Goal: Task Accomplishment & Management: Manage account settings

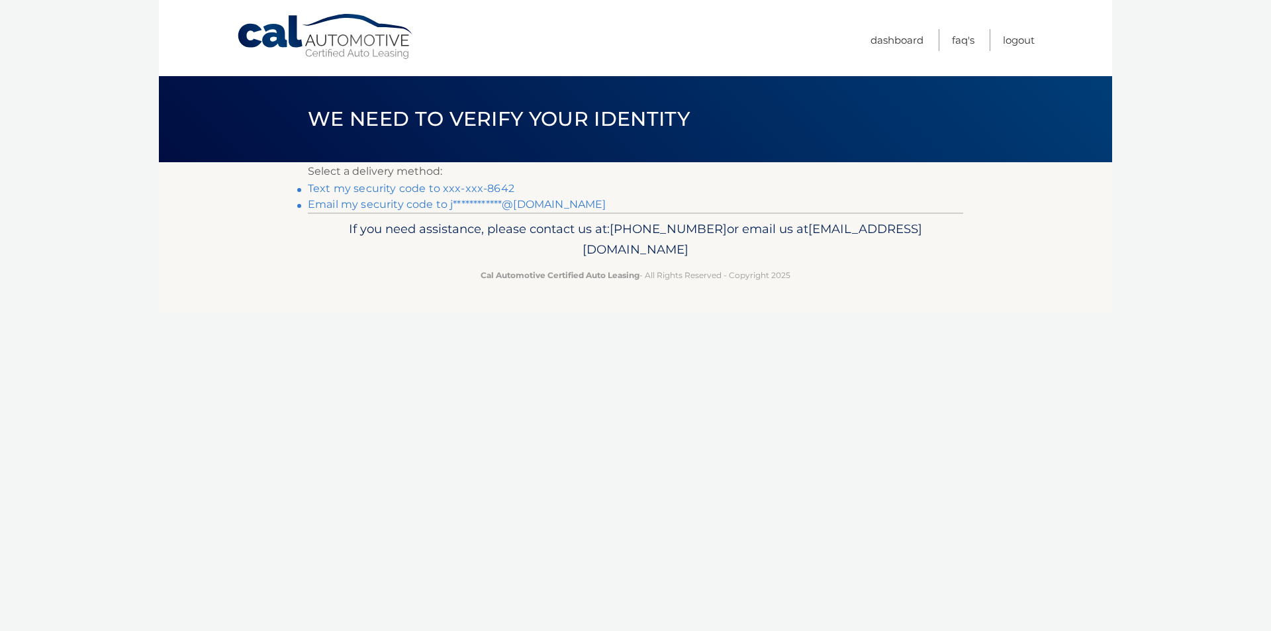
click at [455, 194] on link "Text my security code to xxx-xxx-8642" at bounding box center [411, 188] width 207 height 13
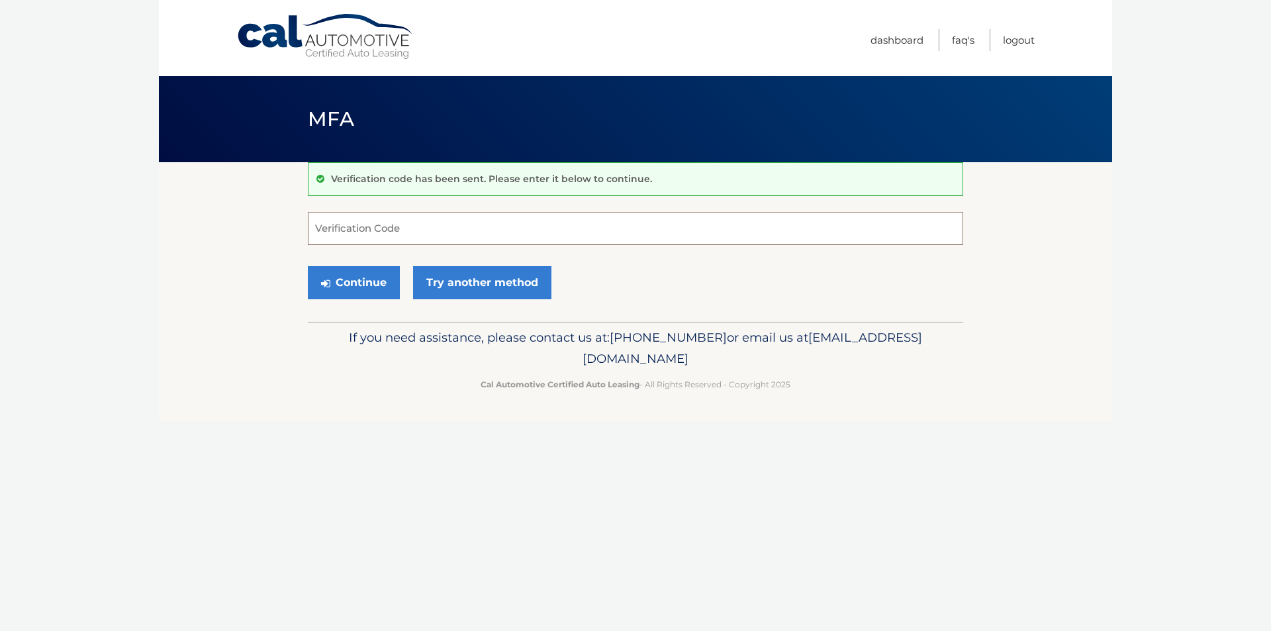
click at [477, 225] on input "Verification Code" at bounding box center [636, 228] width 656 height 33
type input "608621"
click at [324, 284] on icon "submit" at bounding box center [325, 283] width 9 height 11
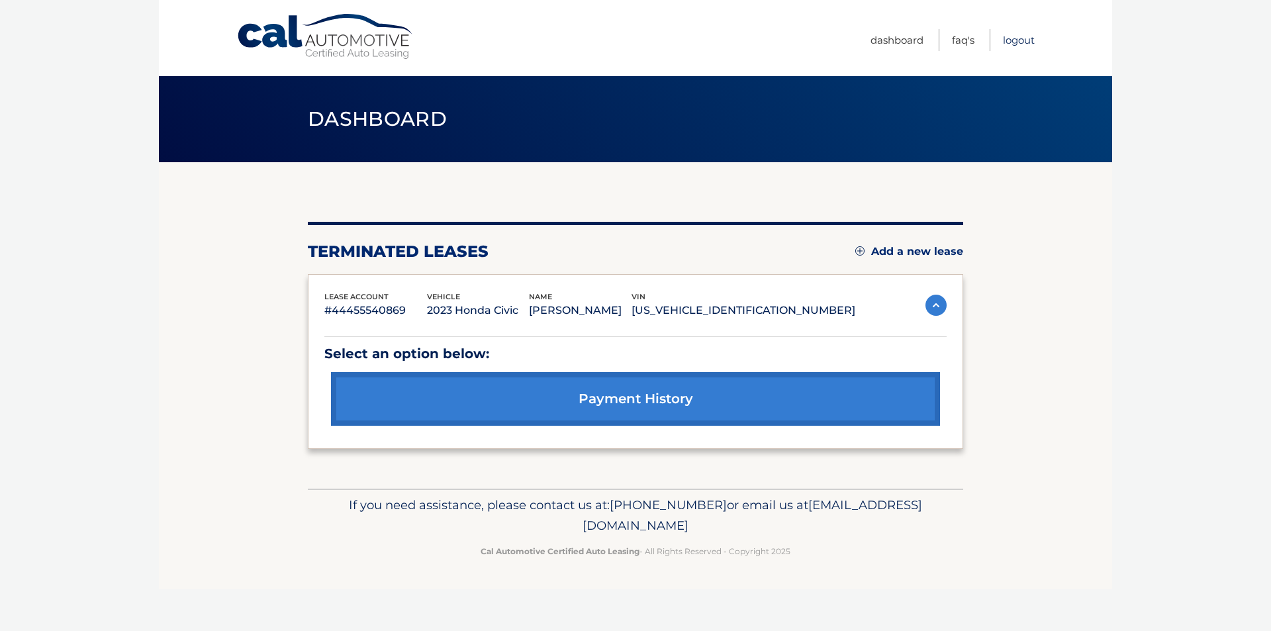
click at [1016, 38] on link "Logout" at bounding box center [1019, 40] width 32 height 22
